Goal: Task Accomplishment & Management: Complete application form

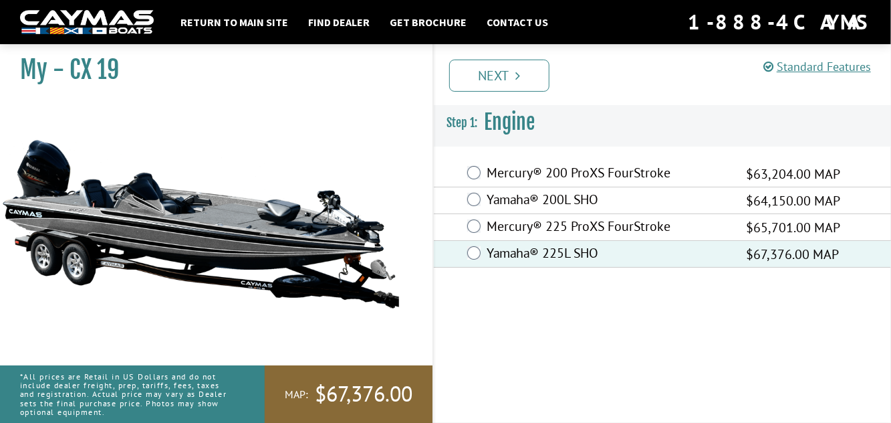
click at [488, 76] on link "Next" at bounding box center [499, 76] width 100 height 32
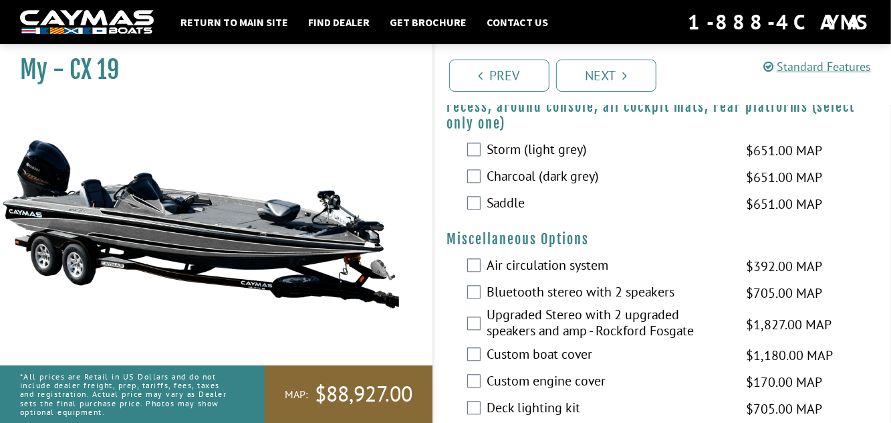
scroll to position [1517, 0]
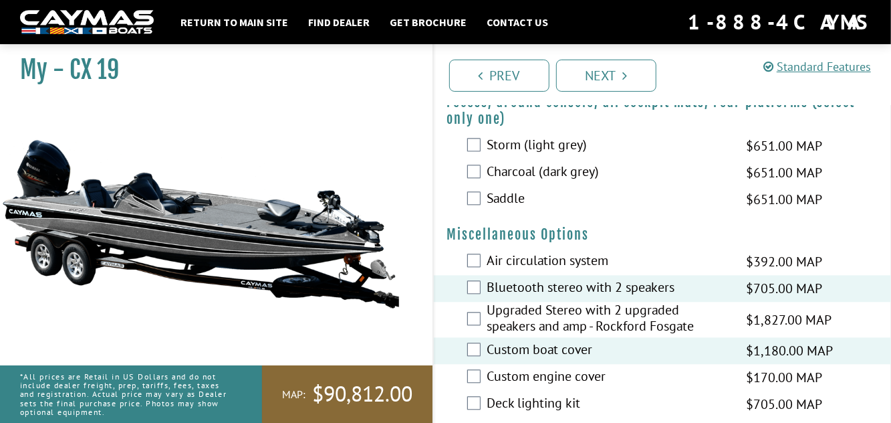
click at [423, 399] on div "My - CX 19" at bounding box center [210, 249] width 446 height 423
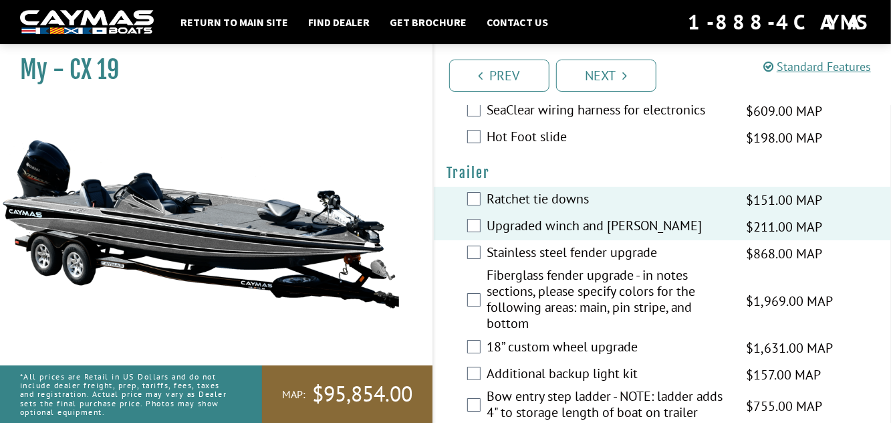
scroll to position [2380, 0]
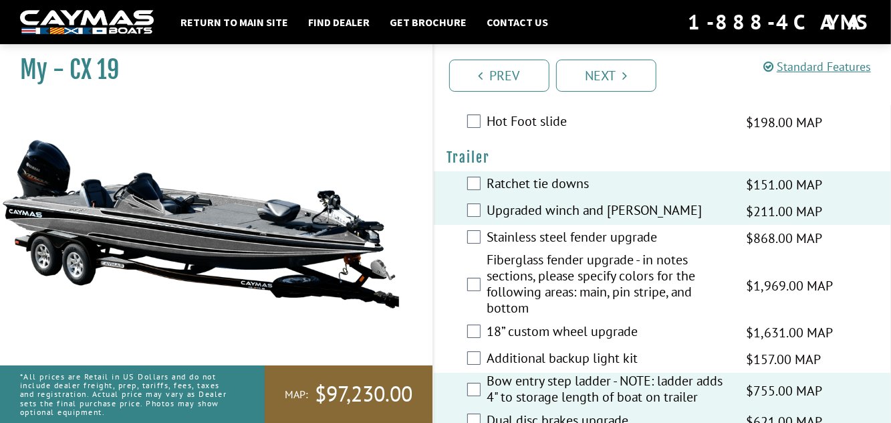
click at [604, 82] on link "Next" at bounding box center [606, 76] width 100 height 32
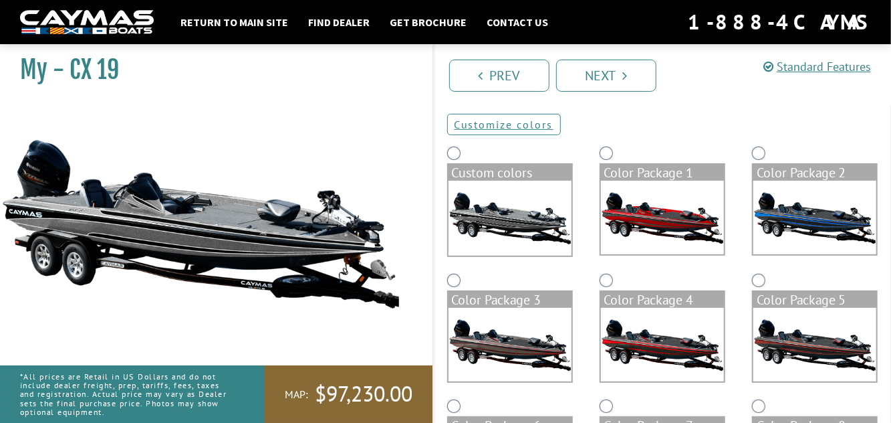
scroll to position [0, 0]
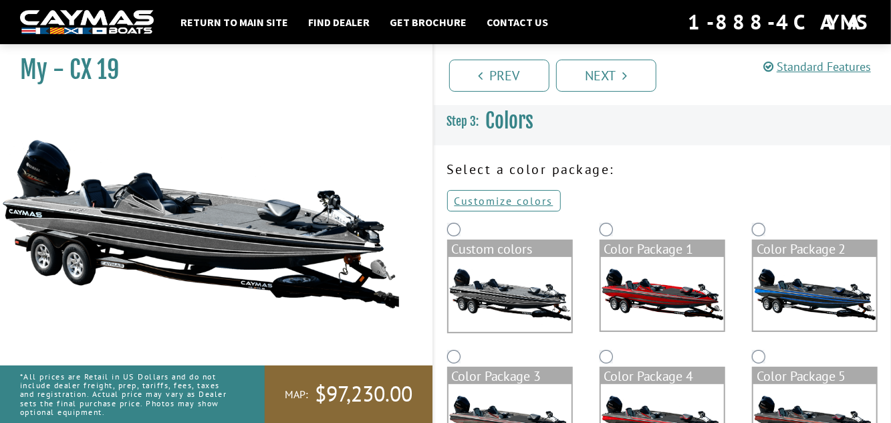
click at [661, 416] on img at bounding box center [662, 421] width 123 height 74
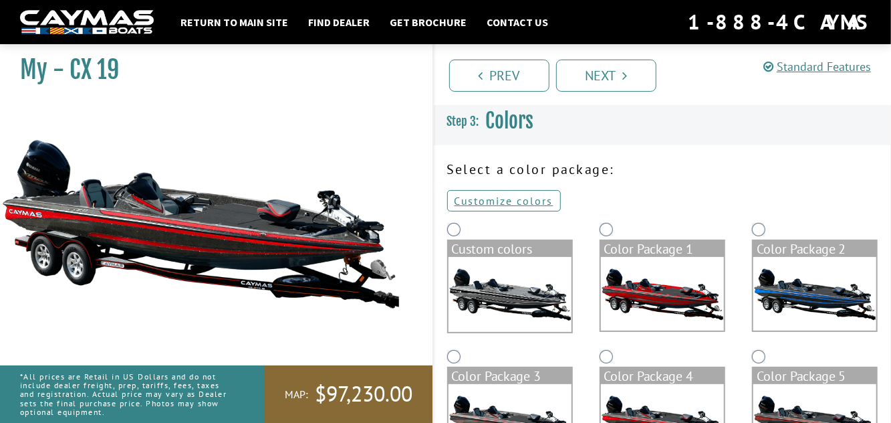
click at [804, 422] on img at bounding box center [815, 421] width 123 height 74
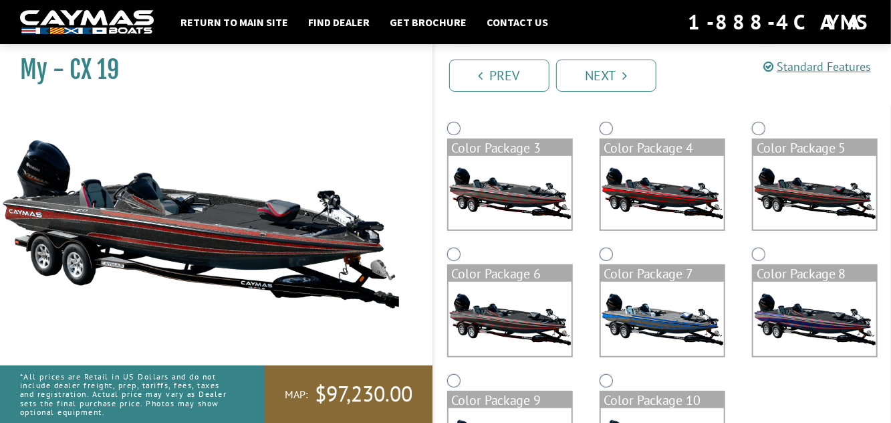
scroll to position [250, 0]
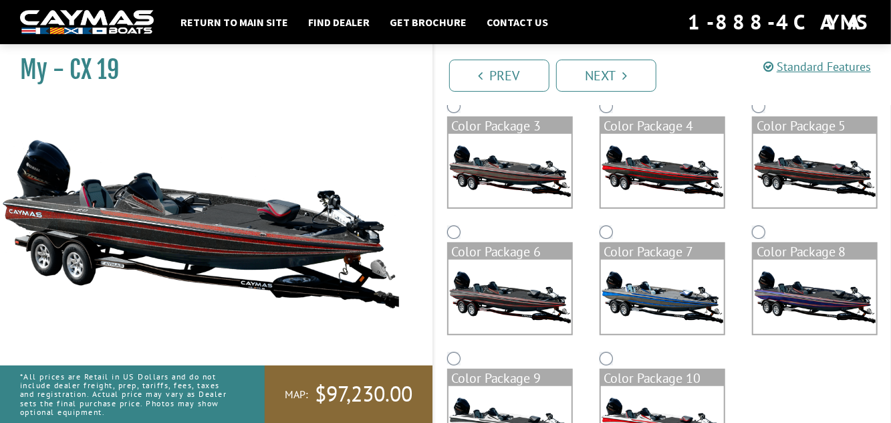
click at [610, 67] on link "Next" at bounding box center [606, 76] width 100 height 32
